Goal: Complete application form

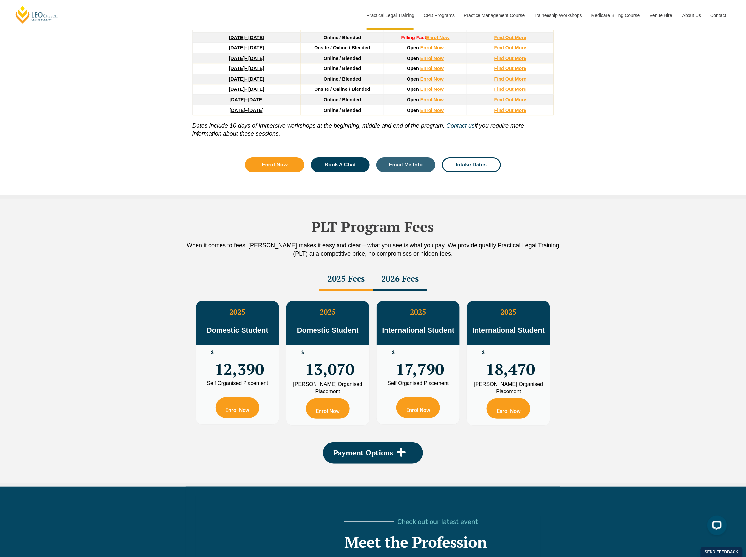
scroll to position [964, 0]
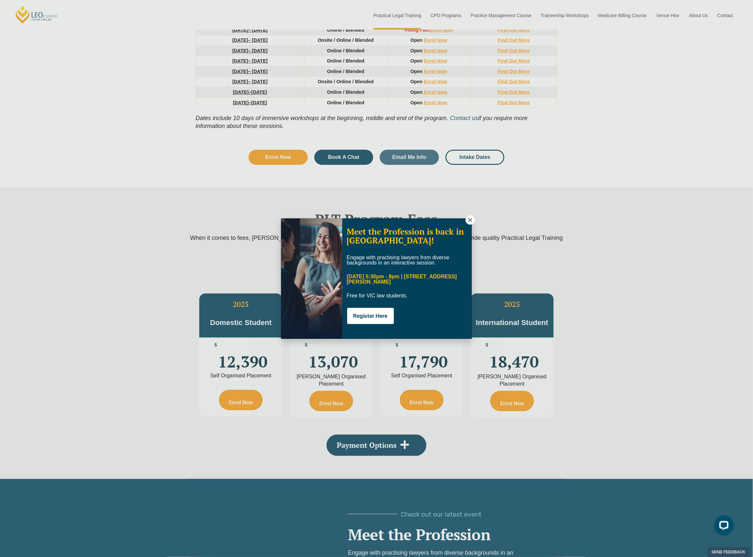
click at [604, 328] on div "Meet the Profession is back in [GEOGRAPHIC_DATA]! Engage with practising lawyer…" at bounding box center [376, 278] width 753 height 557
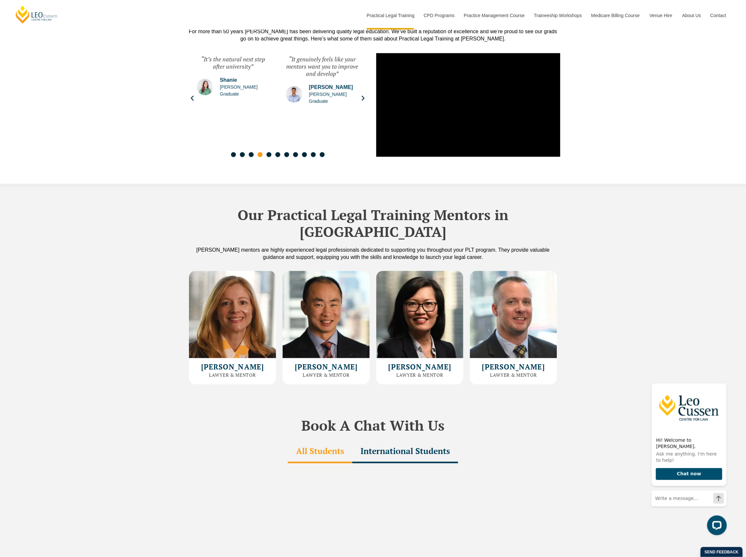
scroll to position [1622, 0]
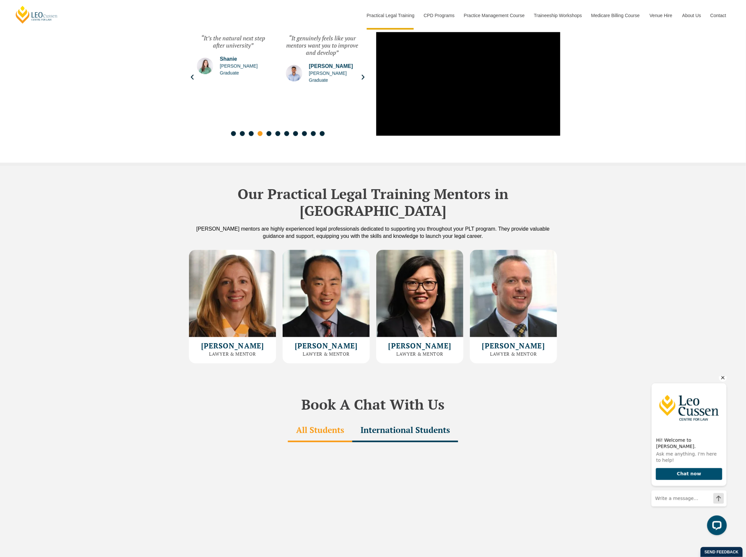
click at [725, 380] on icon "Hide greeting" at bounding box center [723, 377] width 8 height 8
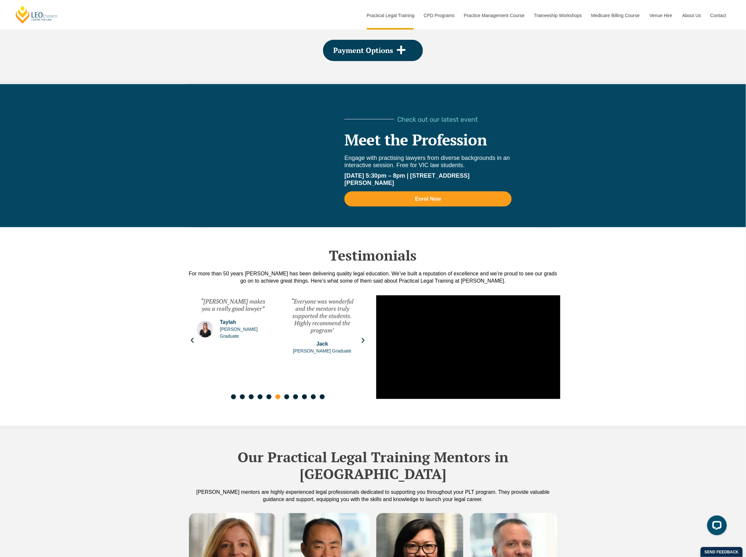
scroll to position [143, 0]
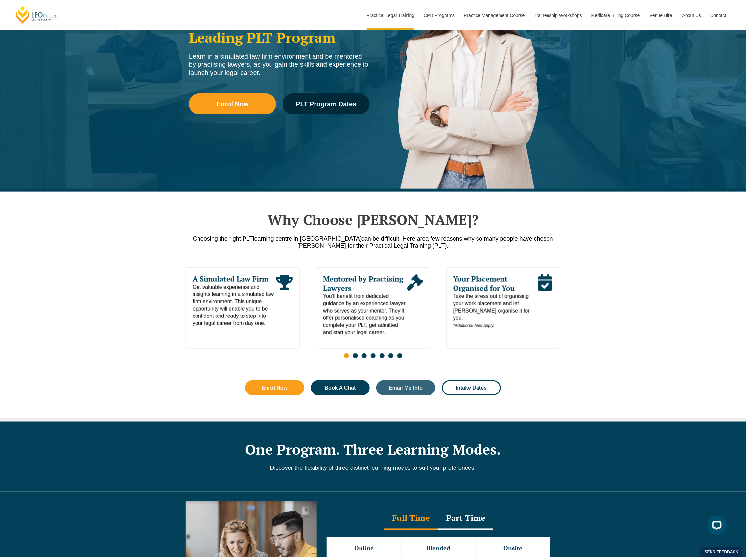
click at [675, 303] on div "Why Choose [PERSON_NAME]? Choosing the right PLT learning centre in [GEOGRAPHIC…" at bounding box center [373, 306] width 746 height 229
click at [622, 309] on div "Why Choose [PERSON_NAME]? Choosing the right PLT learning centre in [GEOGRAPHIC…" at bounding box center [373, 306] width 746 height 229
click at [664, 297] on div "Why Choose [PERSON_NAME]? Choosing the right PLT learning centre in [GEOGRAPHIC…" at bounding box center [373, 306] width 746 height 229
click at [465, 304] on span "Take the stress out of organising your work placement and let [PERSON_NAME] org…" at bounding box center [495, 311] width 84 height 36
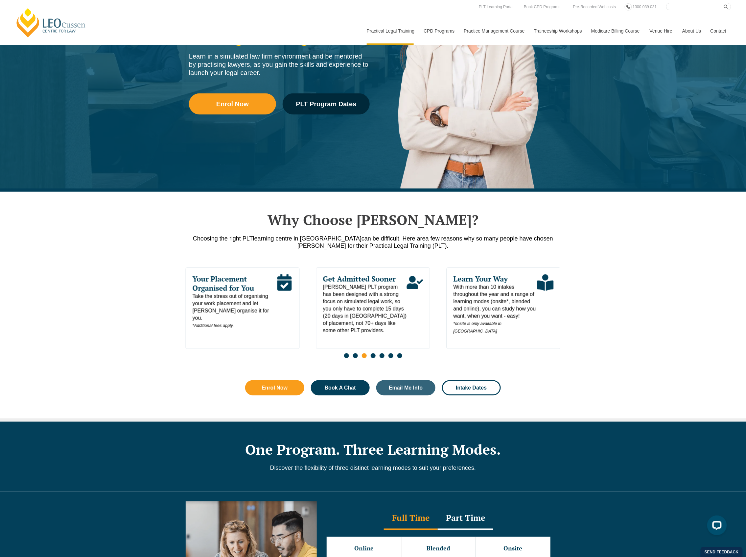
click at [237, 317] on span "Take the stress out of organising your work placement and let [PERSON_NAME] org…" at bounding box center [235, 311] width 84 height 36
click at [198, 294] on span "Take the stress out of organising your work placement and let [PERSON_NAME] org…" at bounding box center [235, 311] width 84 height 36
click at [199, 312] on span "Take the stress out of organising your work placement and let [PERSON_NAME] org…" at bounding box center [237, 311] width 84 height 36
